Goal: Information Seeking & Learning: Compare options

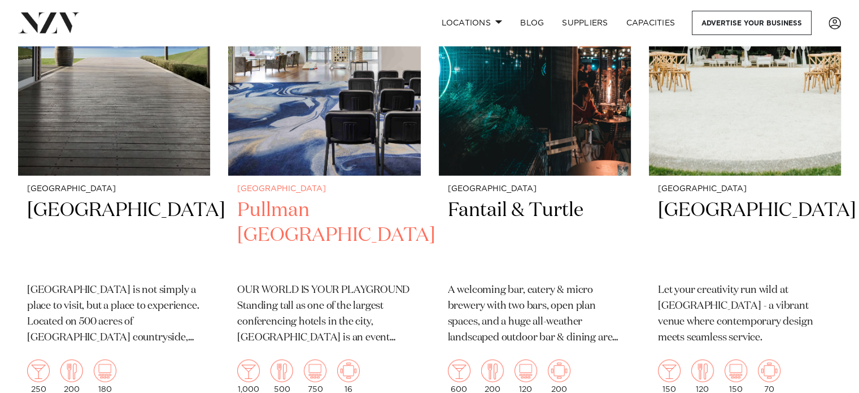
scroll to position [2656, 0]
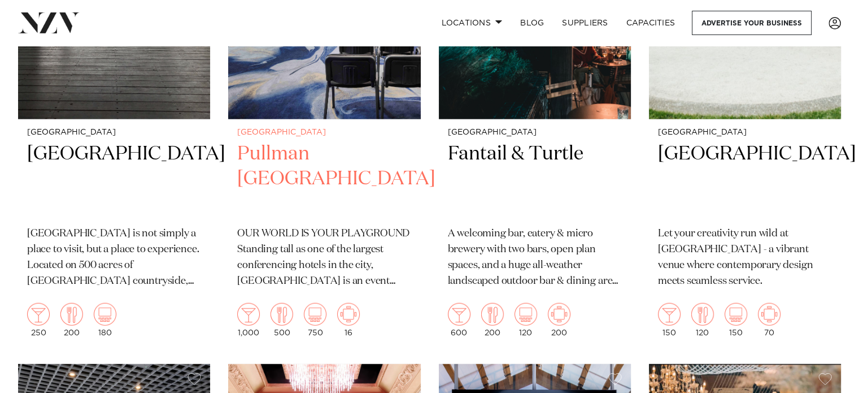
click at [330, 141] on h2 "Pullman [GEOGRAPHIC_DATA]" at bounding box center [324, 179] width 174 height 76
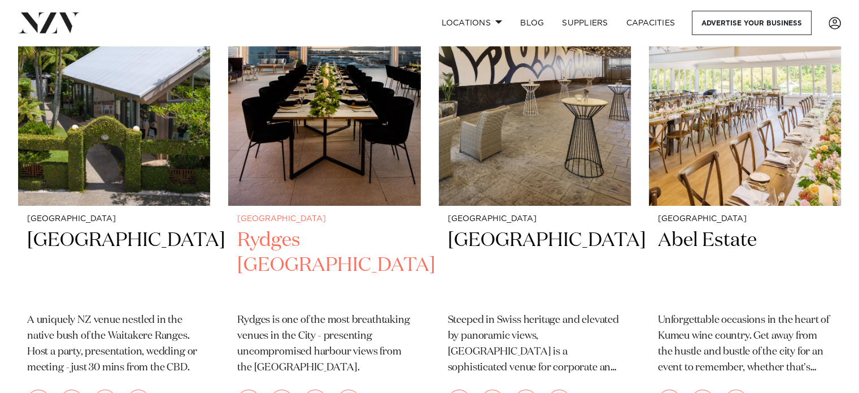
scroll to position [4113, 0]
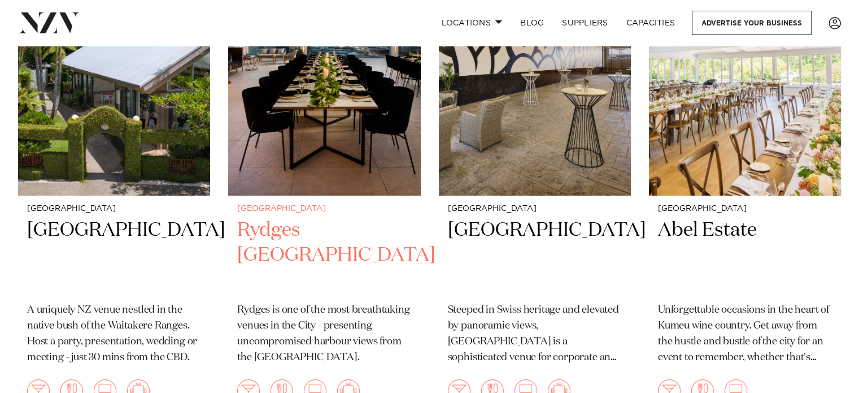
click at [339, 218] on h2 "Rydges Auckland" at bounding box center [324, 256] width 174 height 76
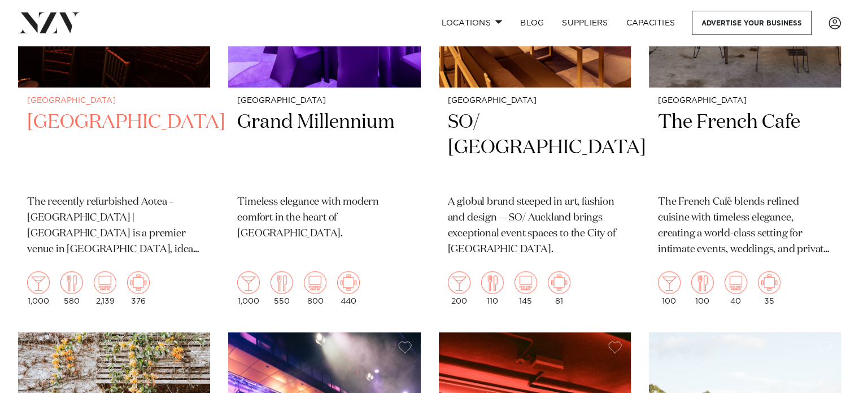
scroll to position [7258, 0]
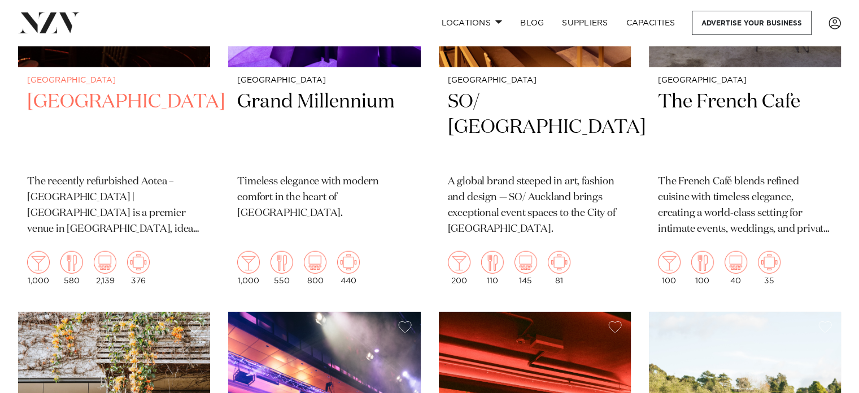
click at [98, 89] on h2 "Aotea Centre" at bounding box center [114, 127] width 174 height 76
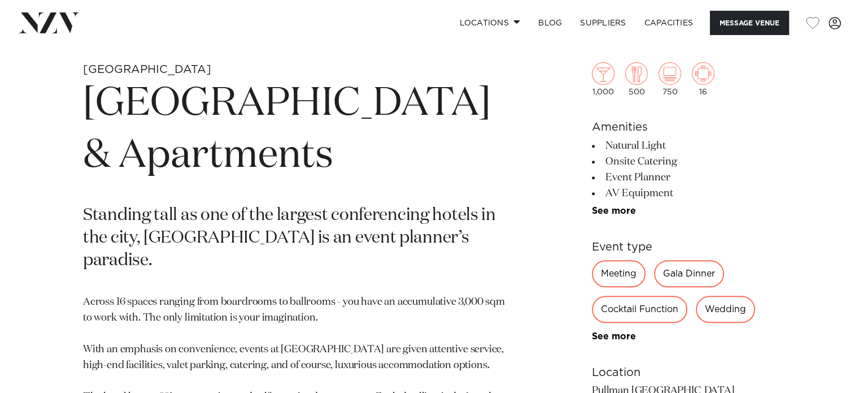
scroll to position [339, 0]
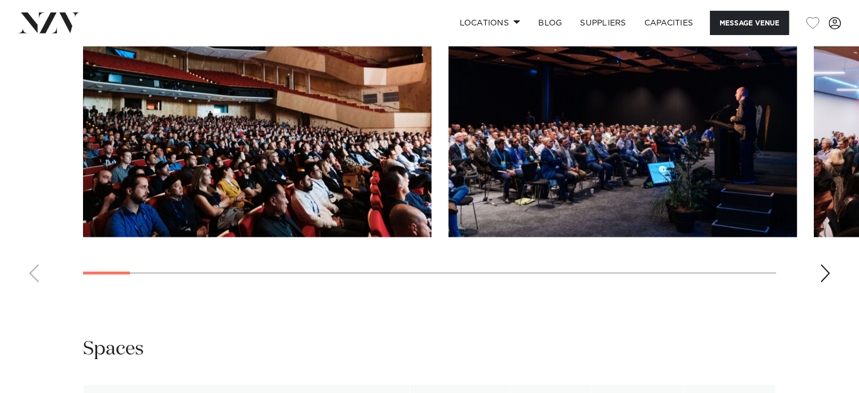
scroll to position [1469, 0]
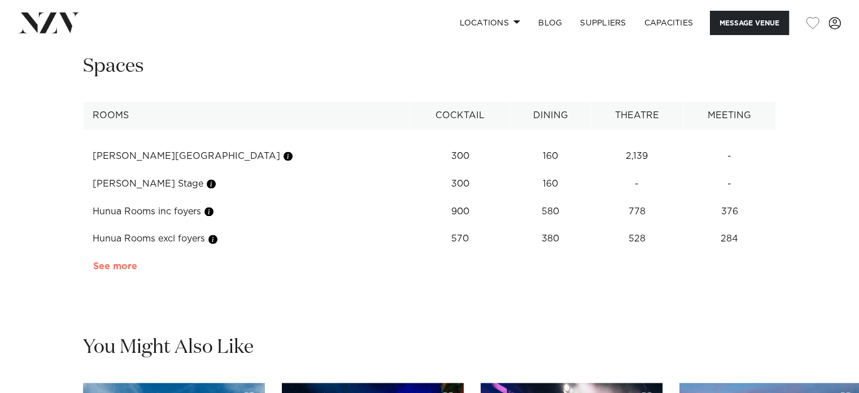
click at [115, 264] on link "See more" at bounding box center [137, 266] width 88 height 9
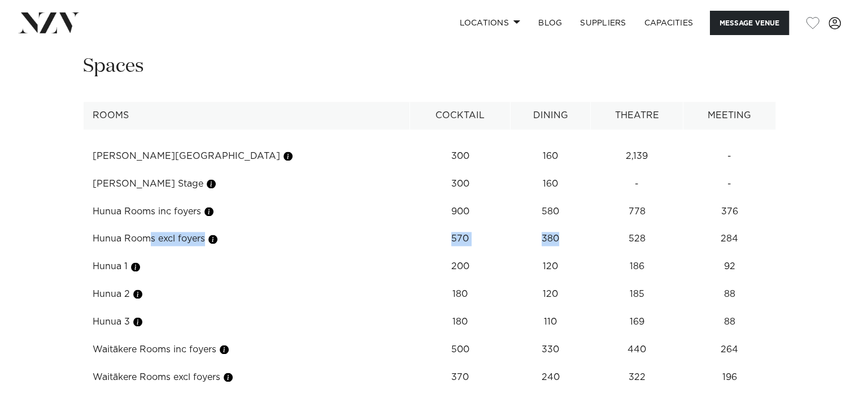
drag, startPoint x: 529, startPoint y: 230, endPoint x: 95, endPoint y: 230, distance: 433.4
click at [95, 230] on tr "Hunua Rooms excl foyers 570 380 528 284" at bounding box center [430, 239] width 693 height 28
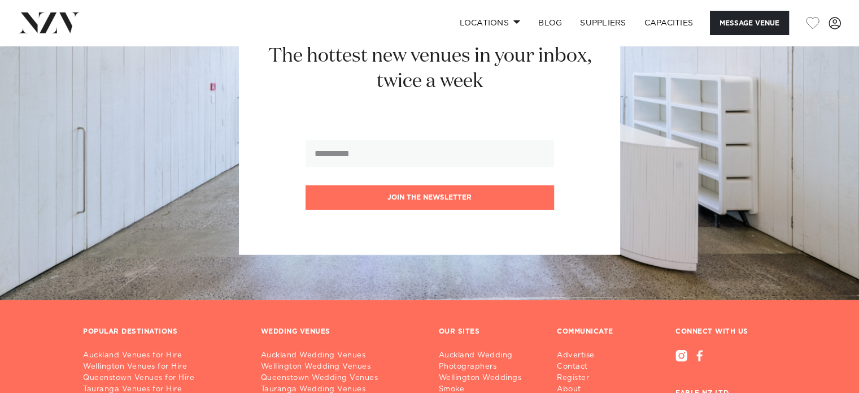
scroll to position [3129, 0]
